Goal: Task Accomplishment & Management: Manage account settings

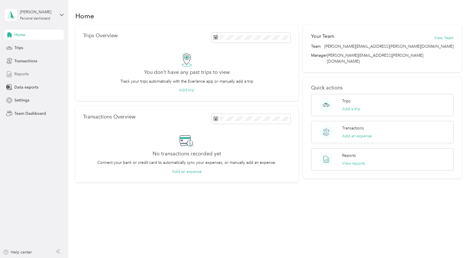
click at [34, 74] on div "Reports" at bounding box center [34, 74] width 59 height 10
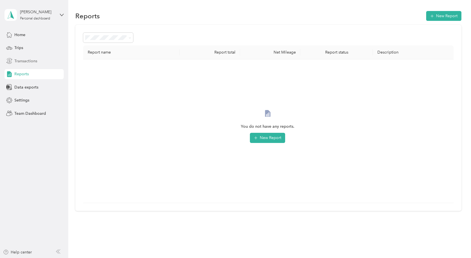
click at [32, 62] on span "Transactions" at bounding box center [25, 61] width 23 height 6
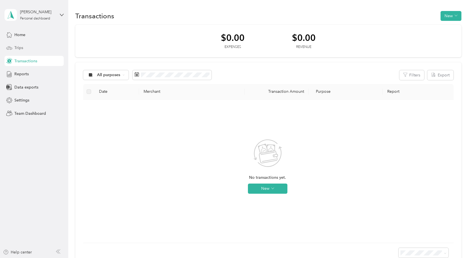
click at [31, 49] on div "Trips" at bounding box center [34, 48] width 59 height 10
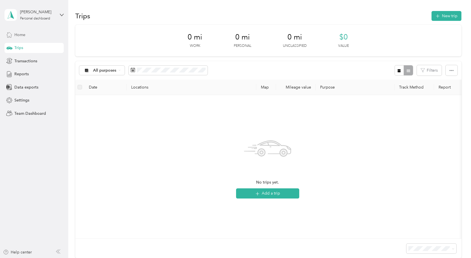
click at [32, 38] on div "Home" at bounding box center [34, 35] width 59 height 10
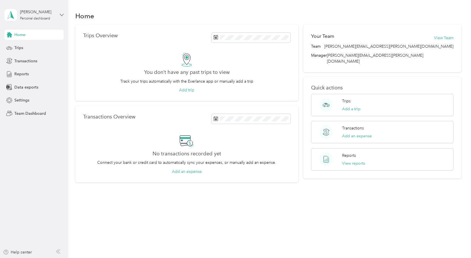
click at [63, 14] on icon at bounding box center [62, 15] width 4 height 4
click at [33, 48] on div "Team dashboard" at bounding box center [25, 46] width 30 height 6
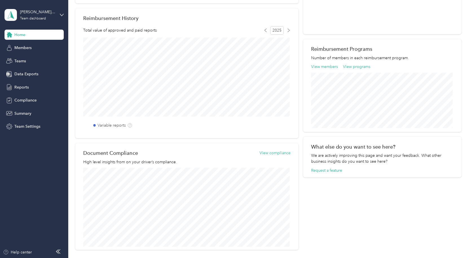
scroll to position [164, 0]
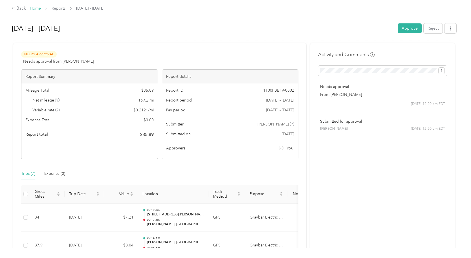
click at [35, 9] on link "Home" at bounding box center [35, 8] width 11 height 5
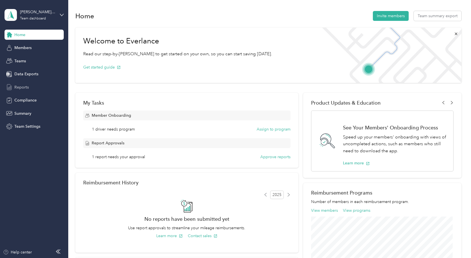
click at [44, 90] on div "Reports" at bounding box center [34, 87] width 59 height 10
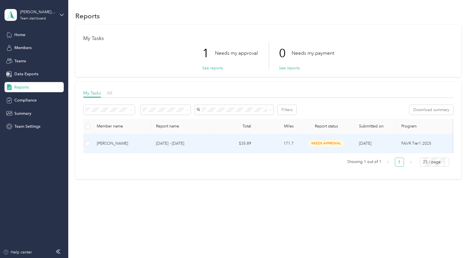
click at [289, 145] on td "171.7" at bounding box center [277, 143] width 42 height 19
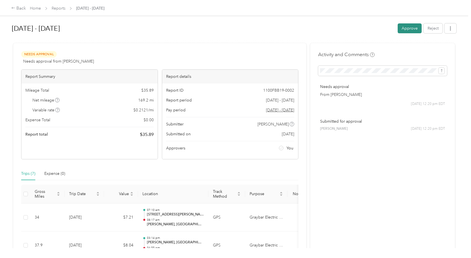
click at [409, 27] on button "Approve" at bounding box center [410, 28] width 24 height 10
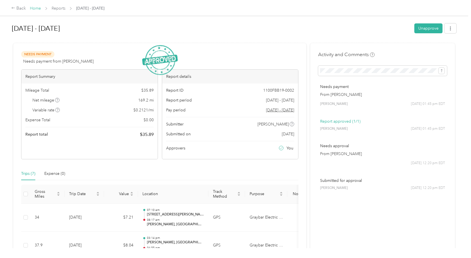
click at [37, 6] on link "Home" at bounding box center [35, 8] width 11 height 5
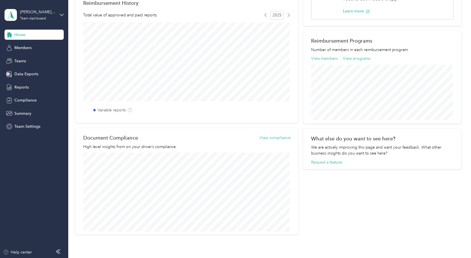
scroll to position [187, 0]
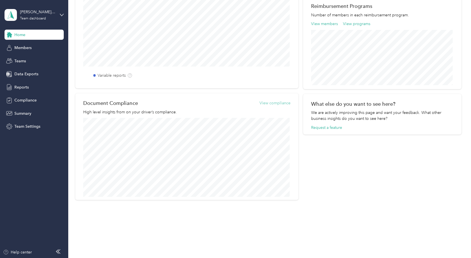
click at [269, 102] on button "View compliance" at bounding box center [275, 103] width 31 height 6
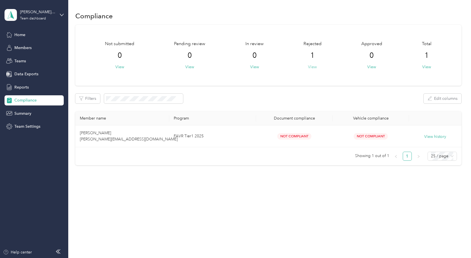
click at [315, 67] on button "View" at bounding box center [312, 67] width 9 height 6
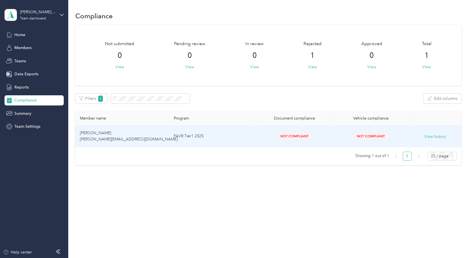
click at [238, 135] on td "FAVR Tier1 2025" at bounding box center [212, 137] width 87 height 22
click at [440, 138] on button "View history" at bounding box center [435, 137] width 22 height 6
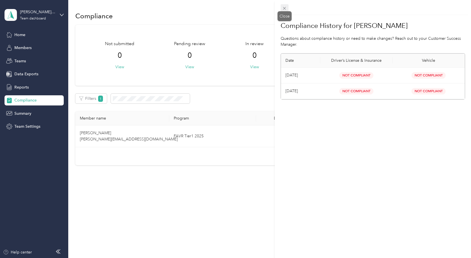
click at [284, 8] on icon at bounding box center [284, 8] width 5 height 5
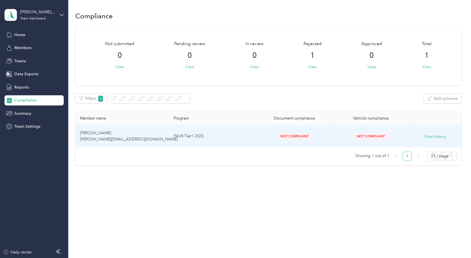
click at [109, 137] on span "[PERSON_NAME] [PERSON_NAME][EMAIL_ADDRESS][DOMAIN_NAME]" at bounding box center [129, 136] width 98 height 11
click at [441, 135] on button "View history" at bounding box center [435, 137] width 22 height 6
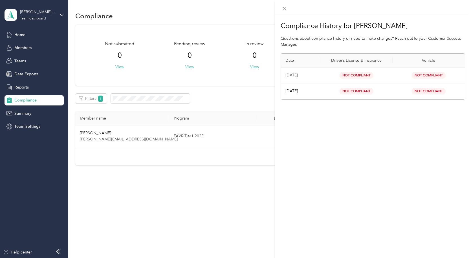
click at [351, 91] on span "Not Compliant" at bounding box center [356, 91] width 34 height 6
click at [286, 8] on icon at bounding box center [284, 8] width 5 height 5
